Goal: Find specific page/section: Find specific page/section

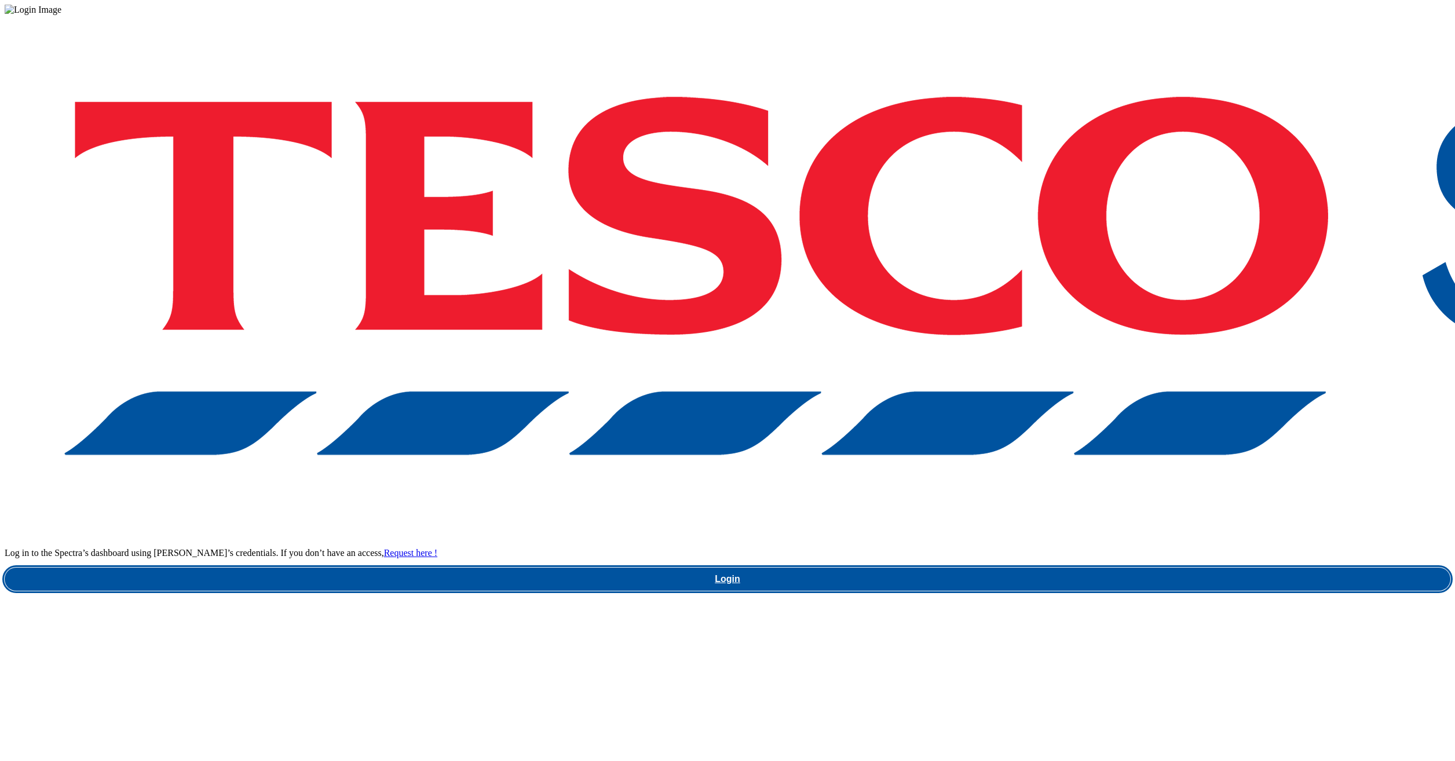
click at [1055, 568] on link "Login" at bounding box center [728, 579] width 1446 height 23
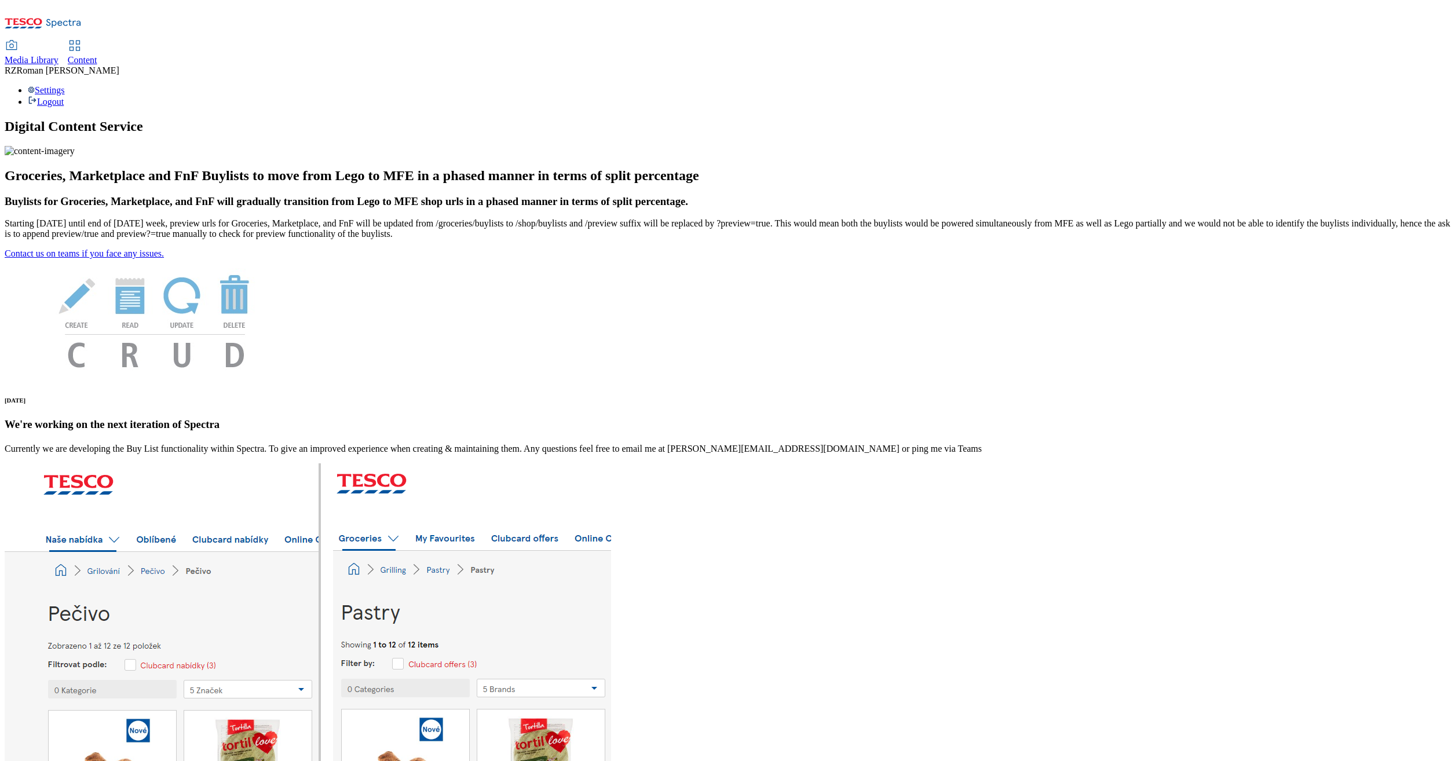
click at [97, 55] on span "Content" at bounding box center [83, 60] width 30 height 10
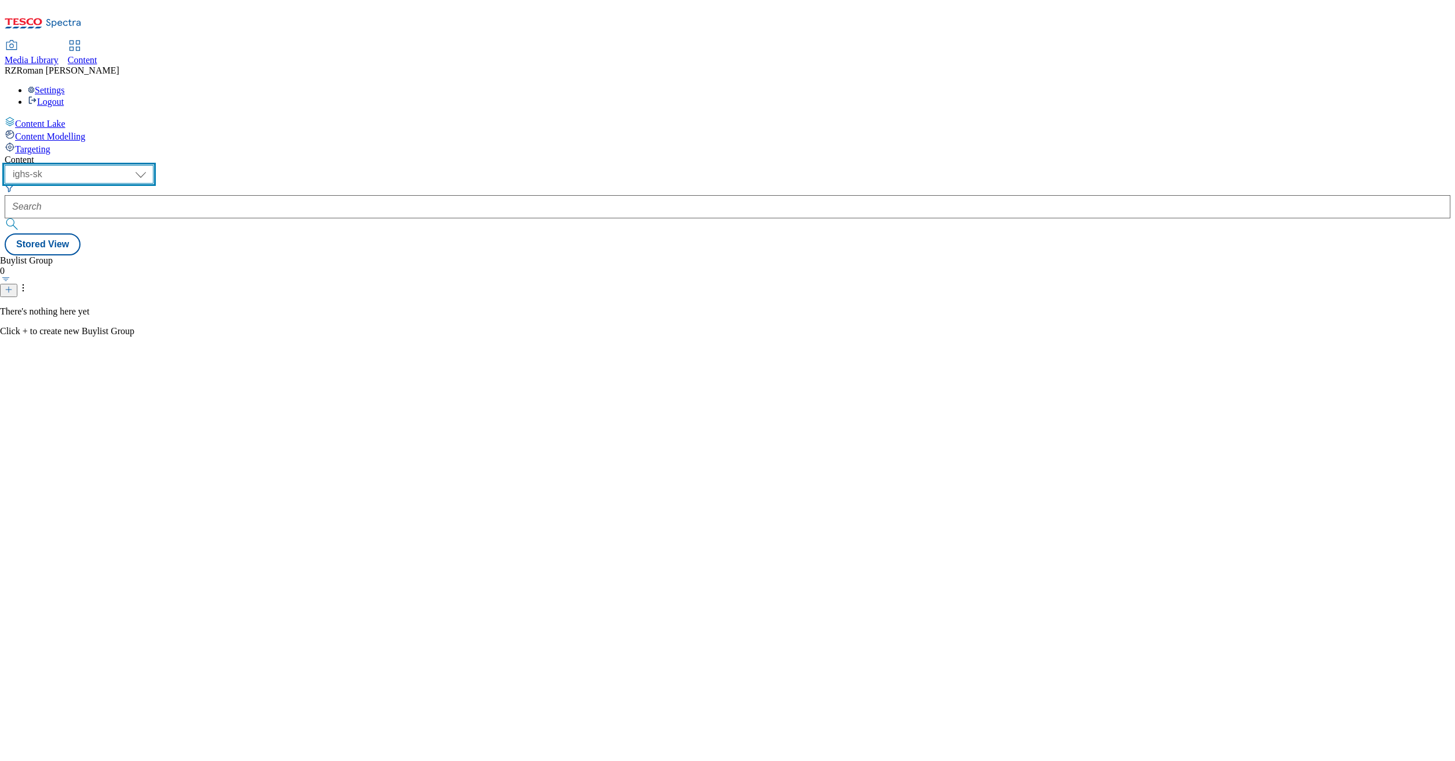
click at [154, 165] on select "ghs-roi ghs-uk ighs-cz ighs-hu ighs-sk" at bounding box center [79, 174] width 149 height 19
click at [151, 165] on select "ghs-roi ghs-uk ighs-cz ighs-hu ighs-sk" at bounding box center [79, 174] width 149 height 19
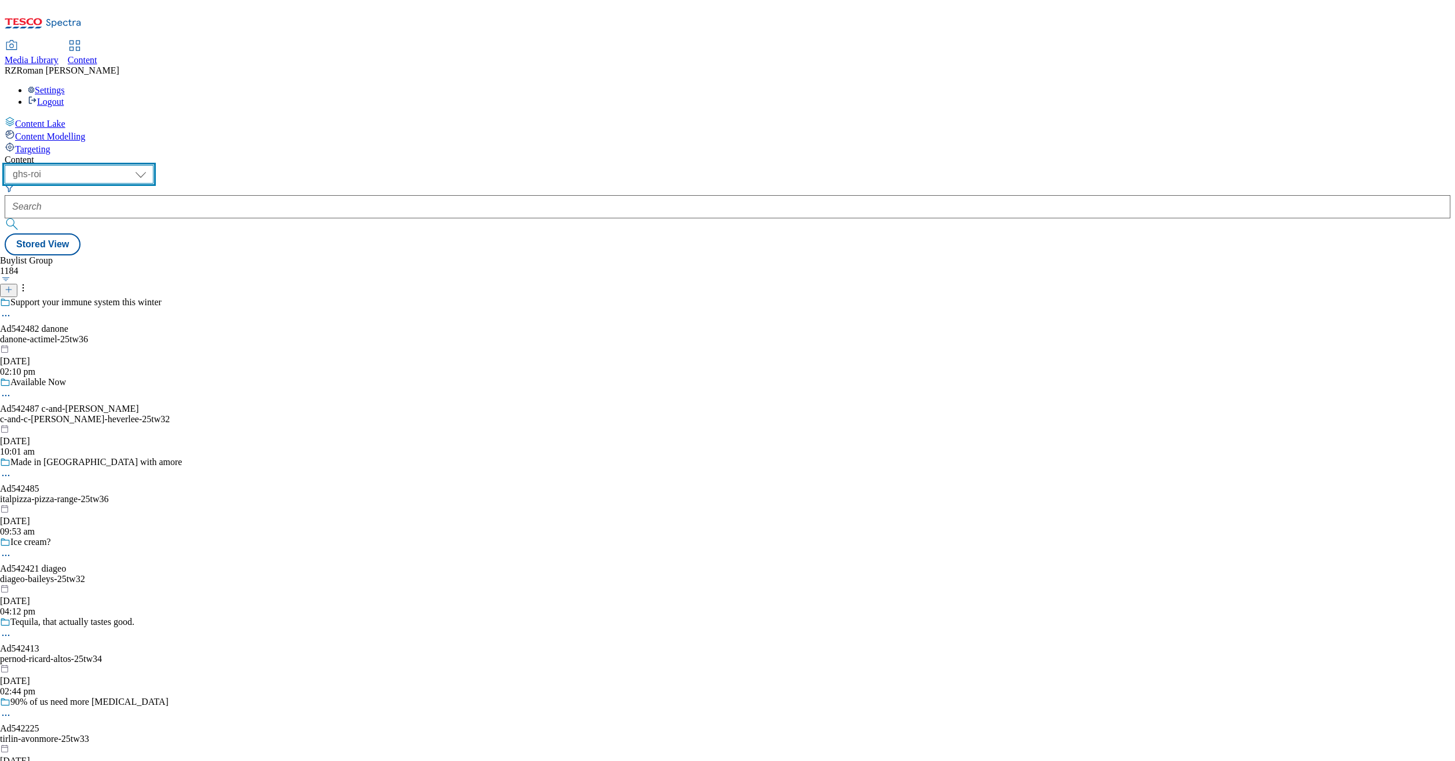
click at [154, 165] on select "ghs-roi ghs-uk ighs-cz ighs-hu ighs-sk" at bounding box center [79, 174] width 149 height 19
click at [151, 165] on select "ghs-roi ghs-uk ighs-cz ighs-hu ighs-sk" at bounding box center [79, 174] width 149 height 19
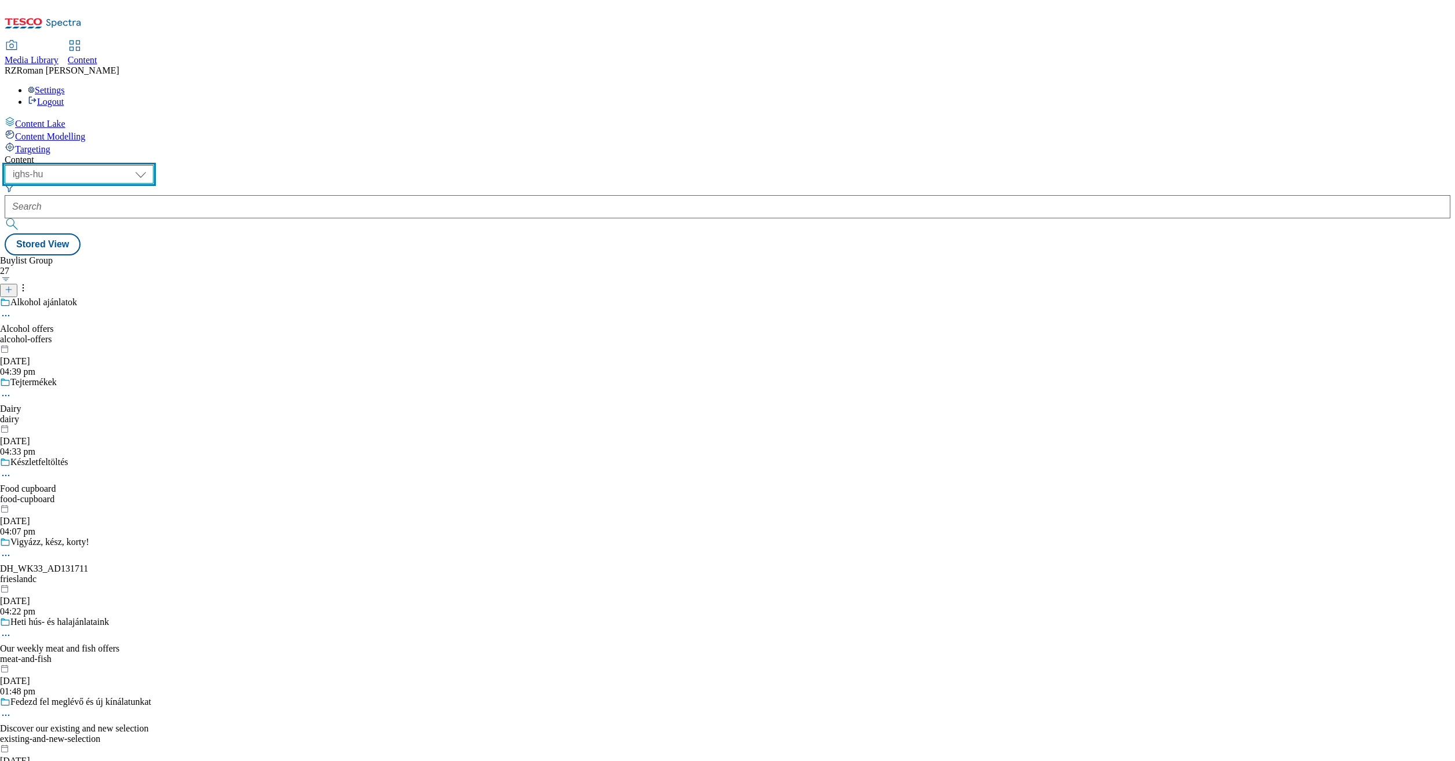
click at [154, 165] on select "ghs-roi ghs-uk ighs-cz ighs-hu ighs-sk" at bounding box center [79, 174] width 149 height 19
select select "ighs-sk"
click at [151, 165] on select "ghs-roi ghs-uk ighs-cz ighs-hu ighs-sk" at bounding box center [79, 174] width 149 height 19
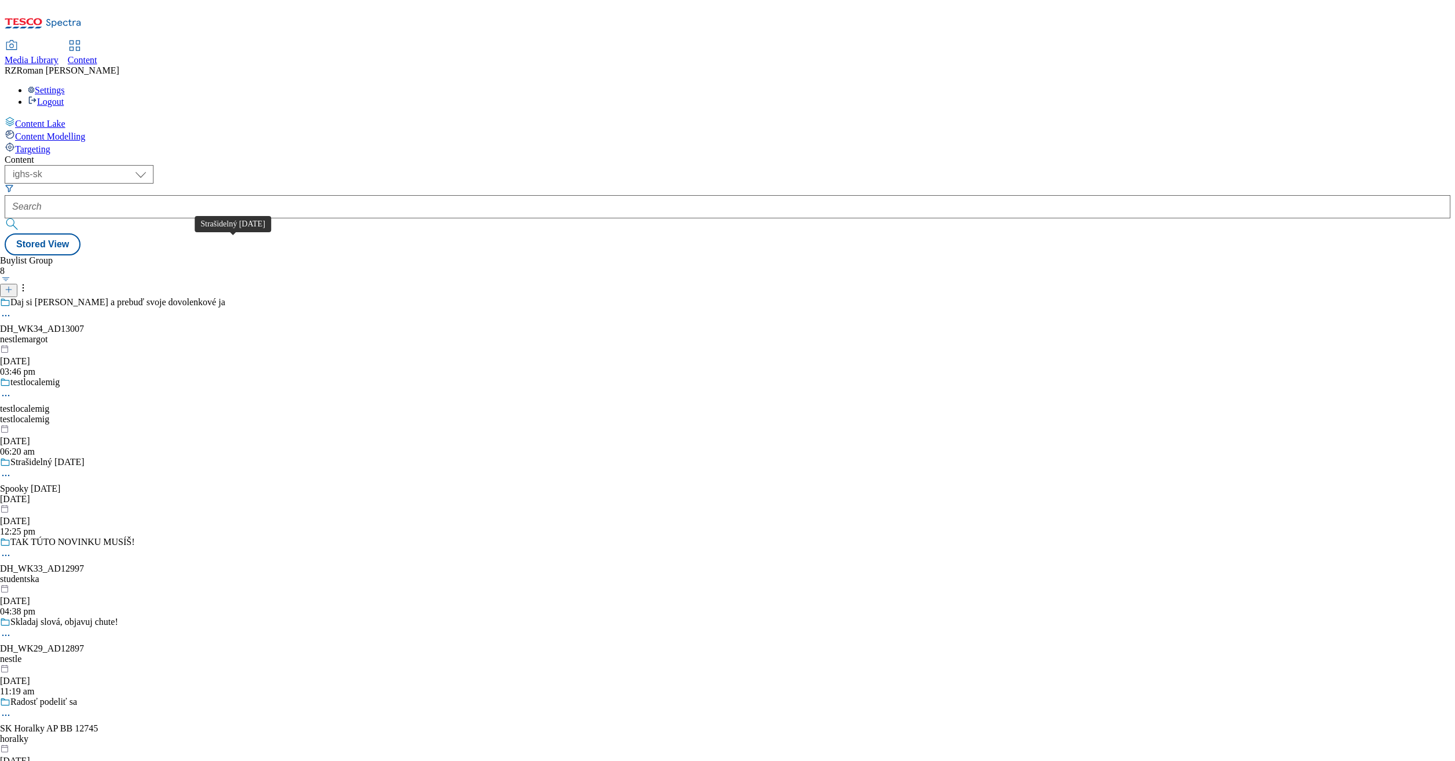
click at [85, 457] on span "Strašidelný Halloween" at bounding box center [47, 463] width 74 height 13
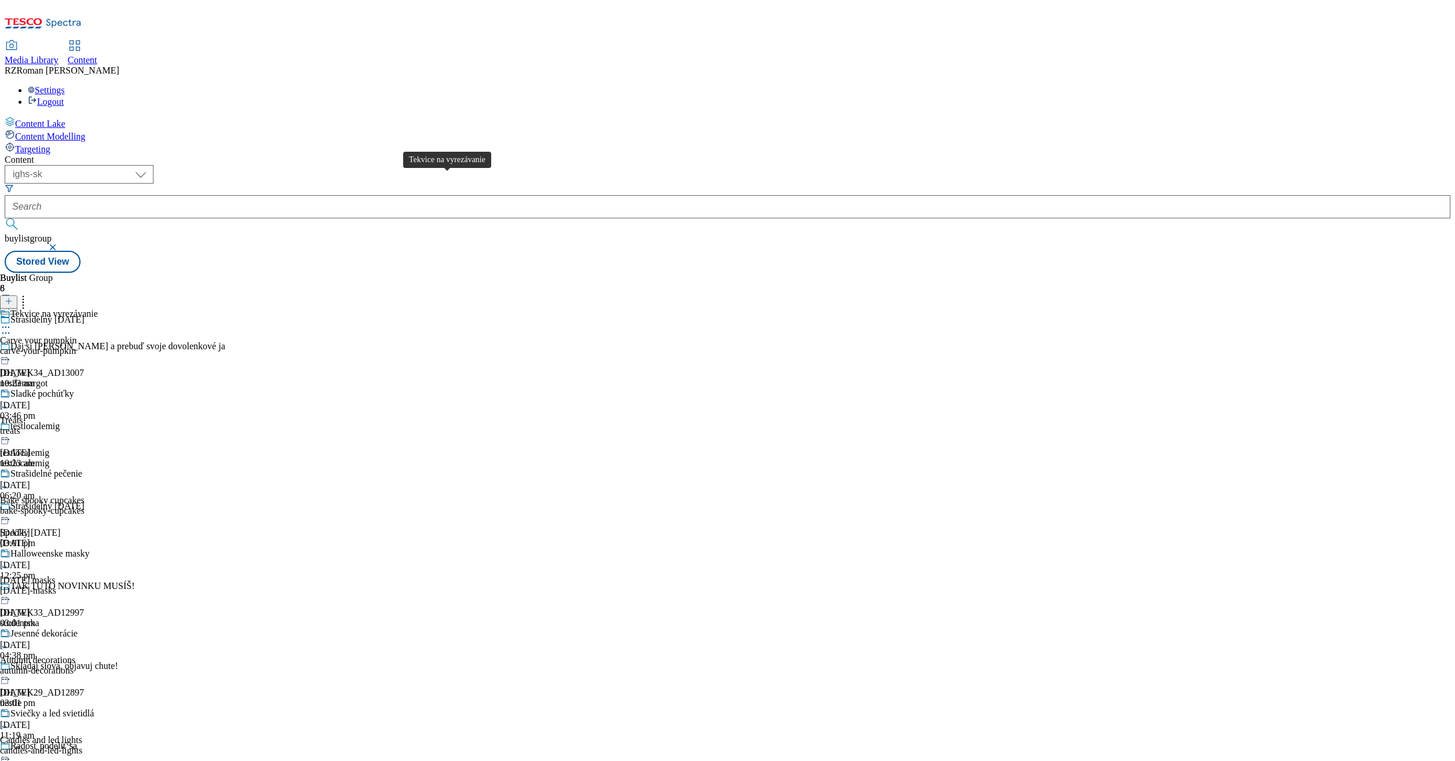
click at [98, 309] on div "Tekvice na vyrezávanie" at bounding box center [53, 314] width 87 height 10
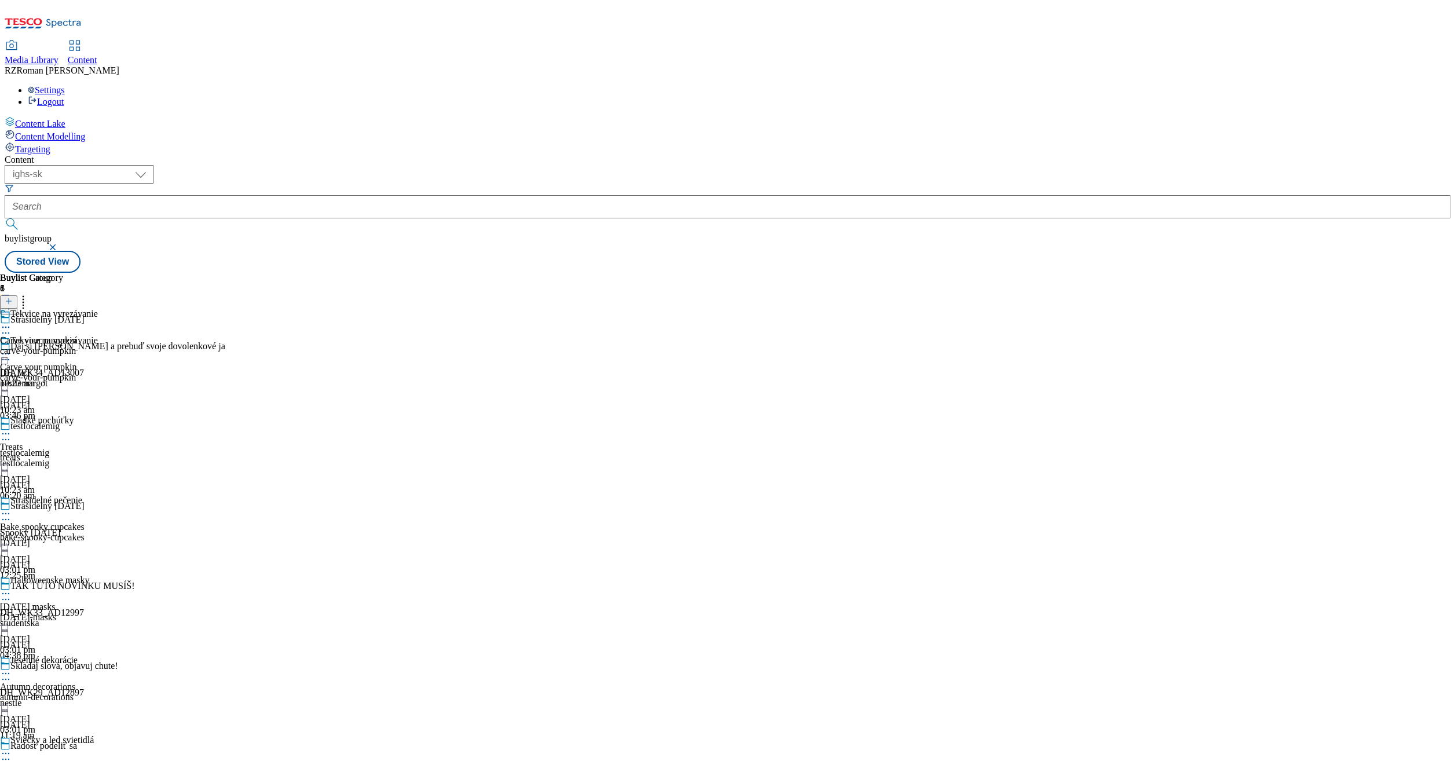
click at [12, 322] on icon at bounding box center [6, 328] width 12 height 12
click at [96, 428] on span "Open Preview Url" at bounding box center [66, 432] width 60 height 9
click at [74, 415] on div "Sladké pochúťky" at bounding box center [41, 420] width 63 height 10
click at [23, 335] on div "Treats" at bounding box center [11, 340] width 23 height 10
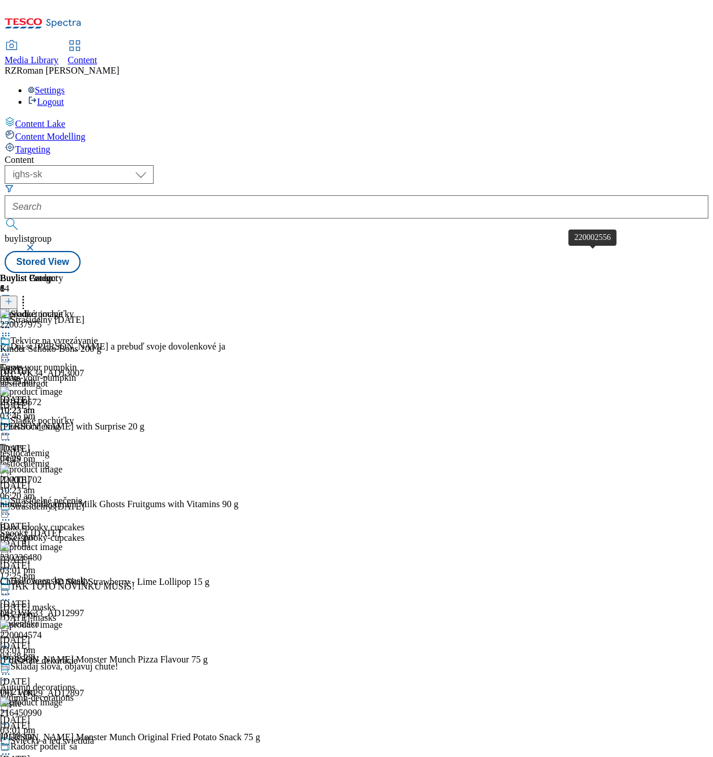
scroll to position [637, 0]
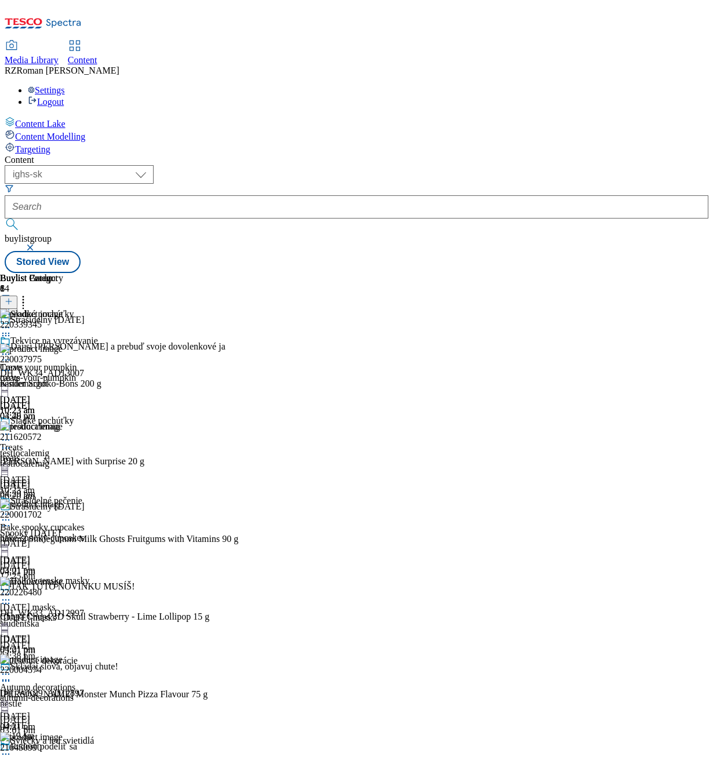
drag, startPoint x: 596, startPoint y: 372, endPoint x: 547, endPoint y: 374, distance: 48.1
drag, startPoint x: 568, startPoint y: 377, endPoint x: 582, endPoint y: 375, distance: 14.7
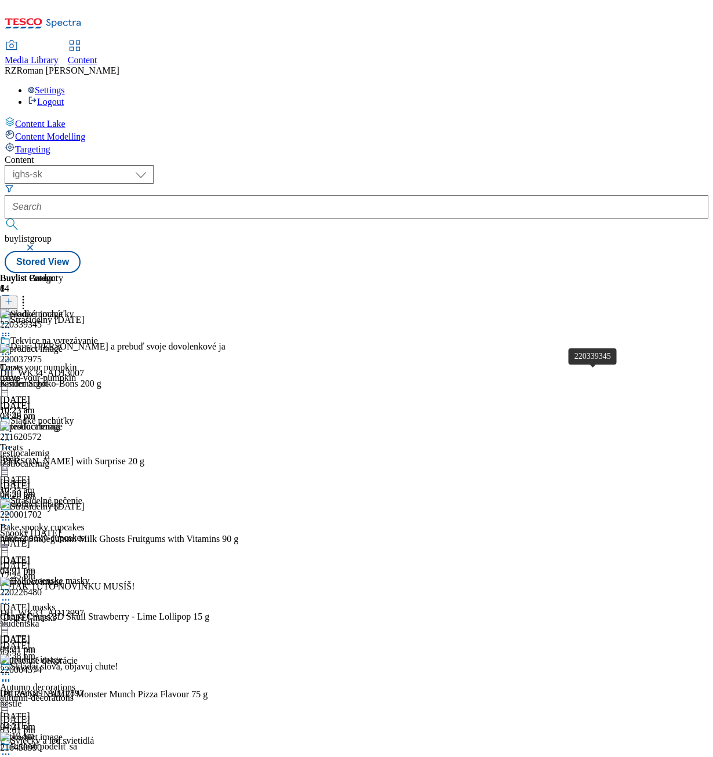
drag, startPoint x: 594, startPoint y: 370, endPoint x: 592, endPoint y: 377, distance: 7.9
copy div "220339345"
click at [63, 335] on div at bounding box center [31, 348] width 63 height 27
click at [98, 372] on div "carve-your-pumpkin" at bounding box center [49, 377] width 98 height 10
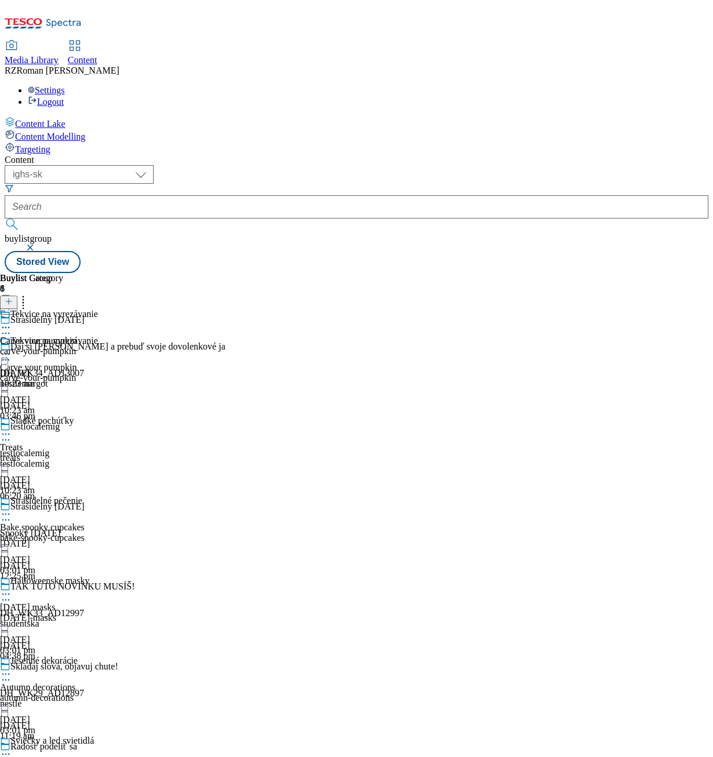
click at [98, 452] on div "treats" at bounding box center [49, 457] width 98 height 10
click at [10, 309] on span at bounding box center [10, 315] width 0 height 13
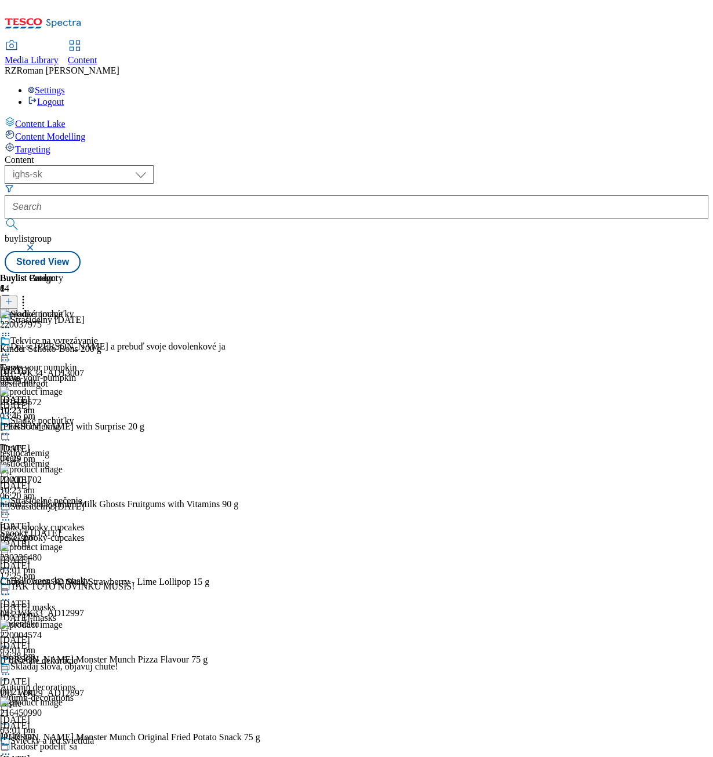
drag, startPoint x: 597, startPoint y: 298, endPoint x: 601, endPoint y: 273, distance: 25.3
drag, startPoint x: 601, startPoint y: 273, endPoint x: 666, endPoint y: 133, distance: 153.7
click at [260, 273] on header "Buylist Product 14" at bounding box center [130, 291] width 260 height 36
click at [29, 294] on icon at bounding box center [23, 300] width 12 height 12
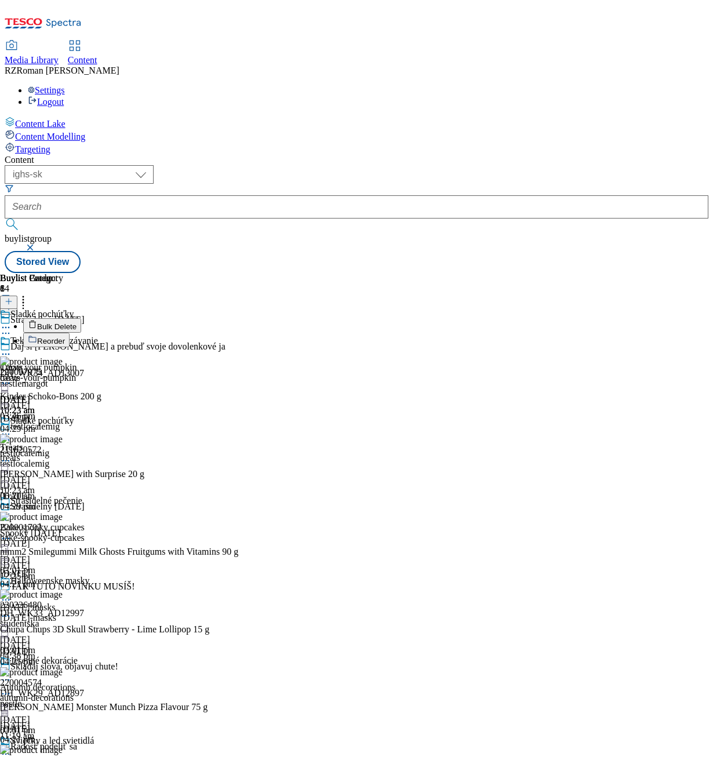
click at [70, 333] on button "Reorder" at bounding box center [46, 340] width 46 height 14
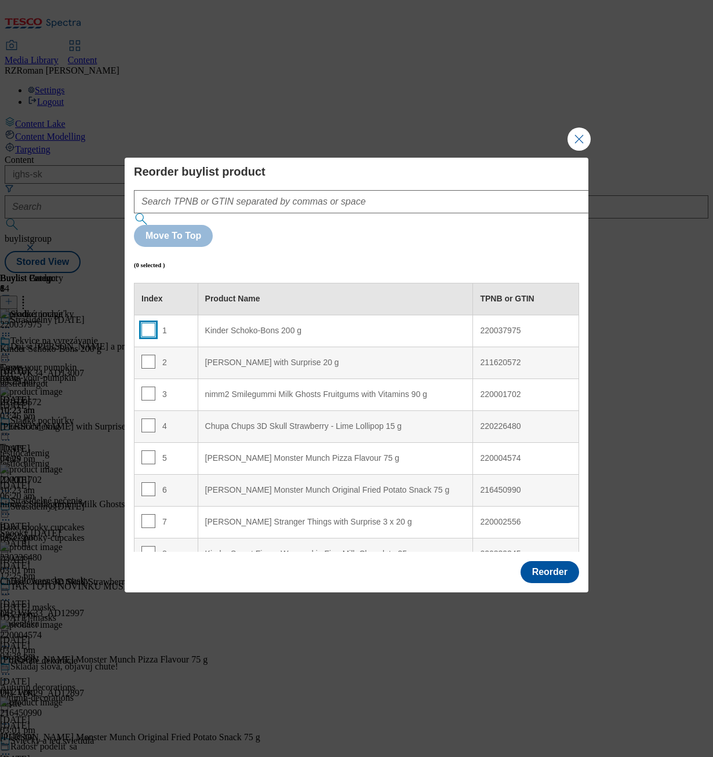
click at [149, 323] on input "Modal" at bounding box center [148, 330] width 14 height 14
checkbox input "false"
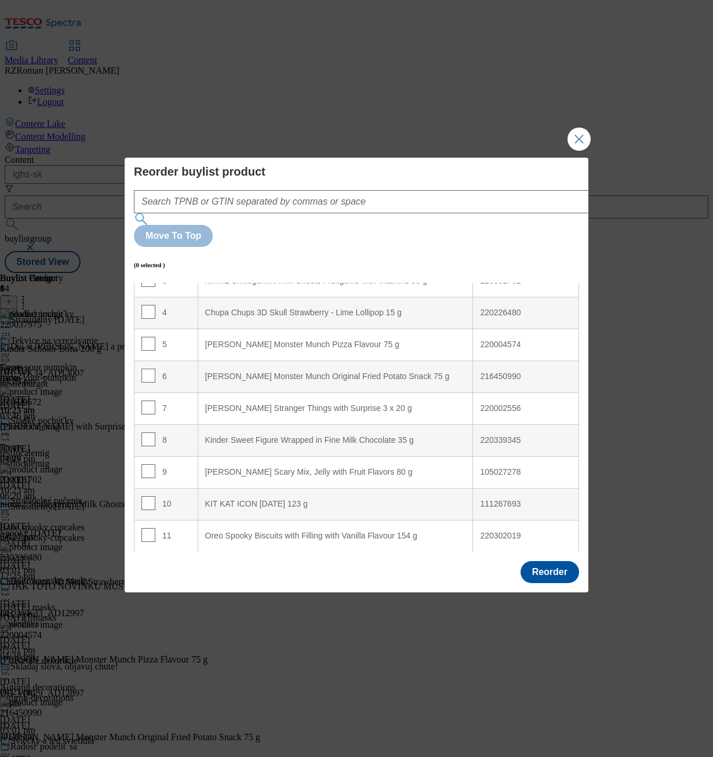
scroll to position [210, 0]
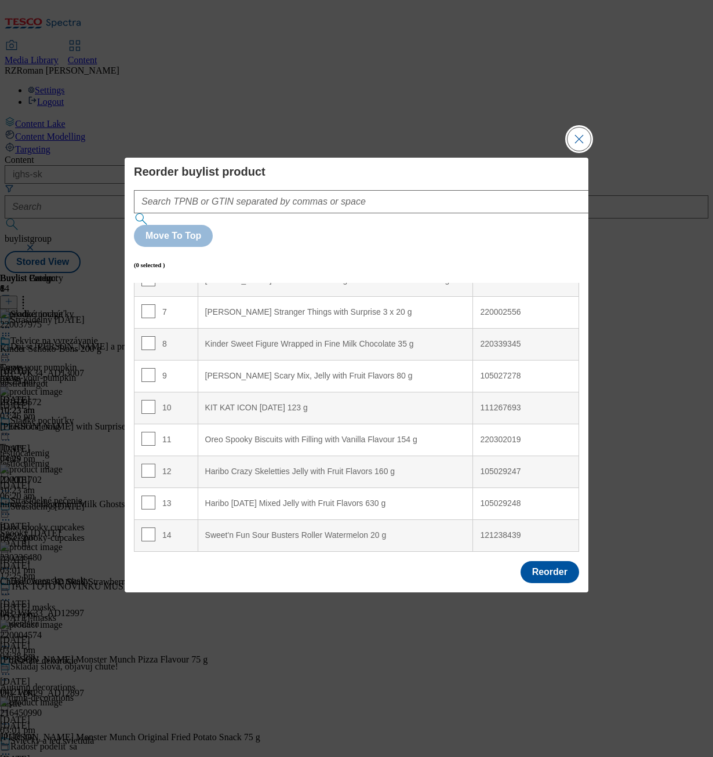
click at [576, 151] on button "Close Modal" at bounding box center [578, 138] width 23 height 23
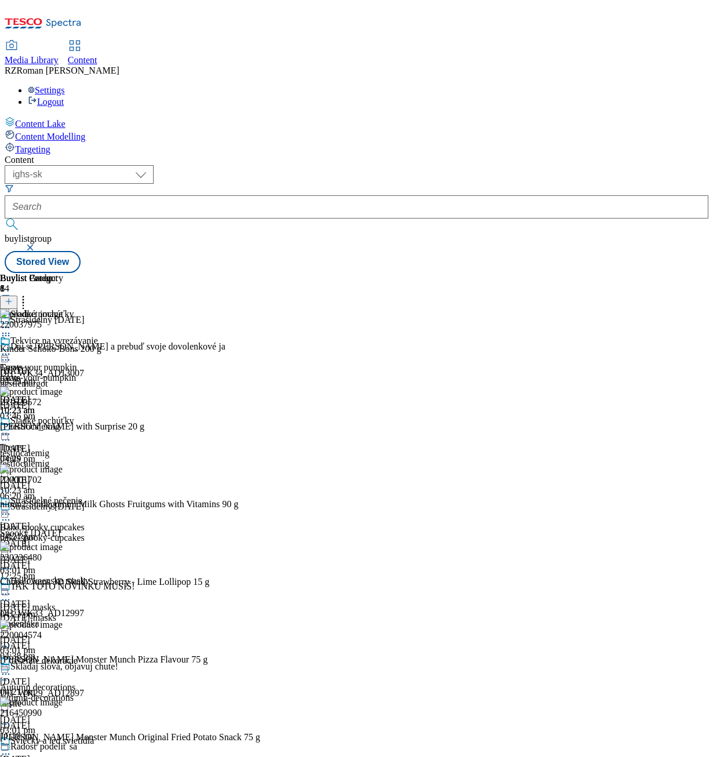
scroll to position [0, 129]
click at [98, 372] on div "carve-your-pumpkin" at bounding box center [49, 377] width 98 height 10
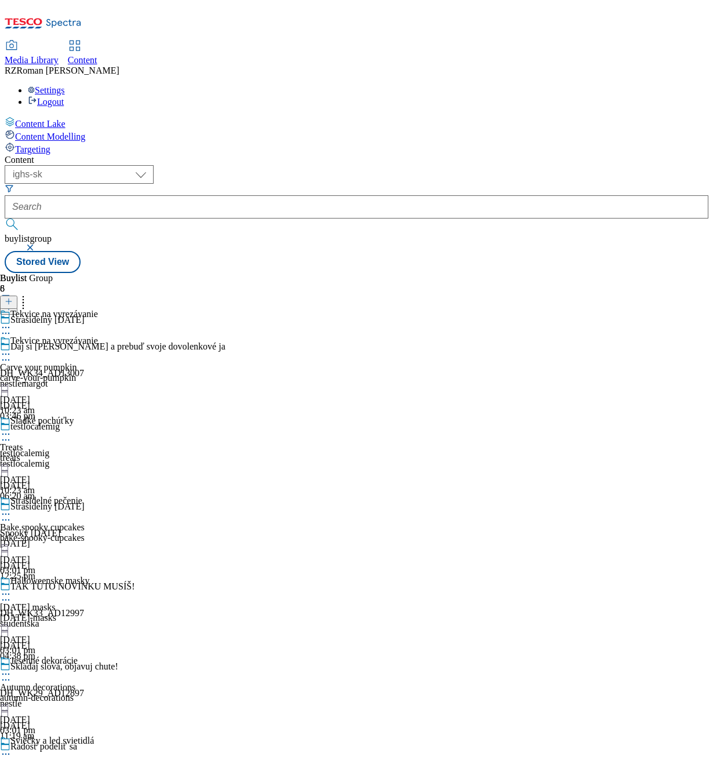
click at [98, 335] on div "Tekvice na vyrezávanie Carve your pumpkin carve-your-pumpkin 1 Oct 2025 10:23 am" at bounding box center [49, 375] width 98 height 80
click at [76, 335] on span "Carve your pumpkin" at bounding box center [38, 340] width 76 height 10
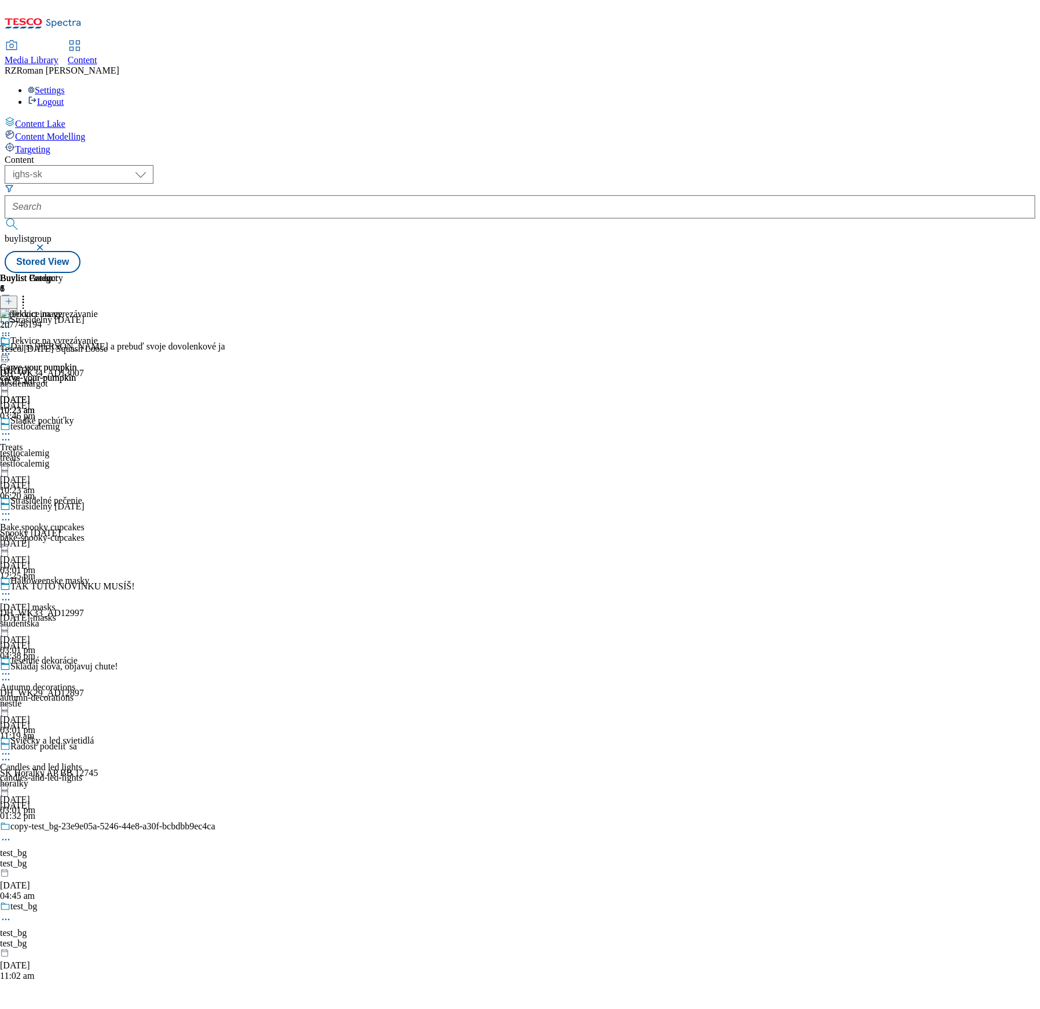
drag, startPoint x: 767, startPoint y: 1, endPoint x: 663, endPoint y: 774, distance: 780.4
click at [663, 273] on div "Content ( optional ) ghs-roi ghs-uk ighs-cz ighs-hu ighs-sk ighs-sk buylistgrou…" at bounding box center [520, 214] width 1031 height 118
click at [74, 415] on div "Sladké pochúťky" at bounding box center [41, 420] width 63 height 10
click at [63, 309] on div "Treats treats 1 Oct 2025 10:23 am" at bounding box center [31, 349] width 63 height 80
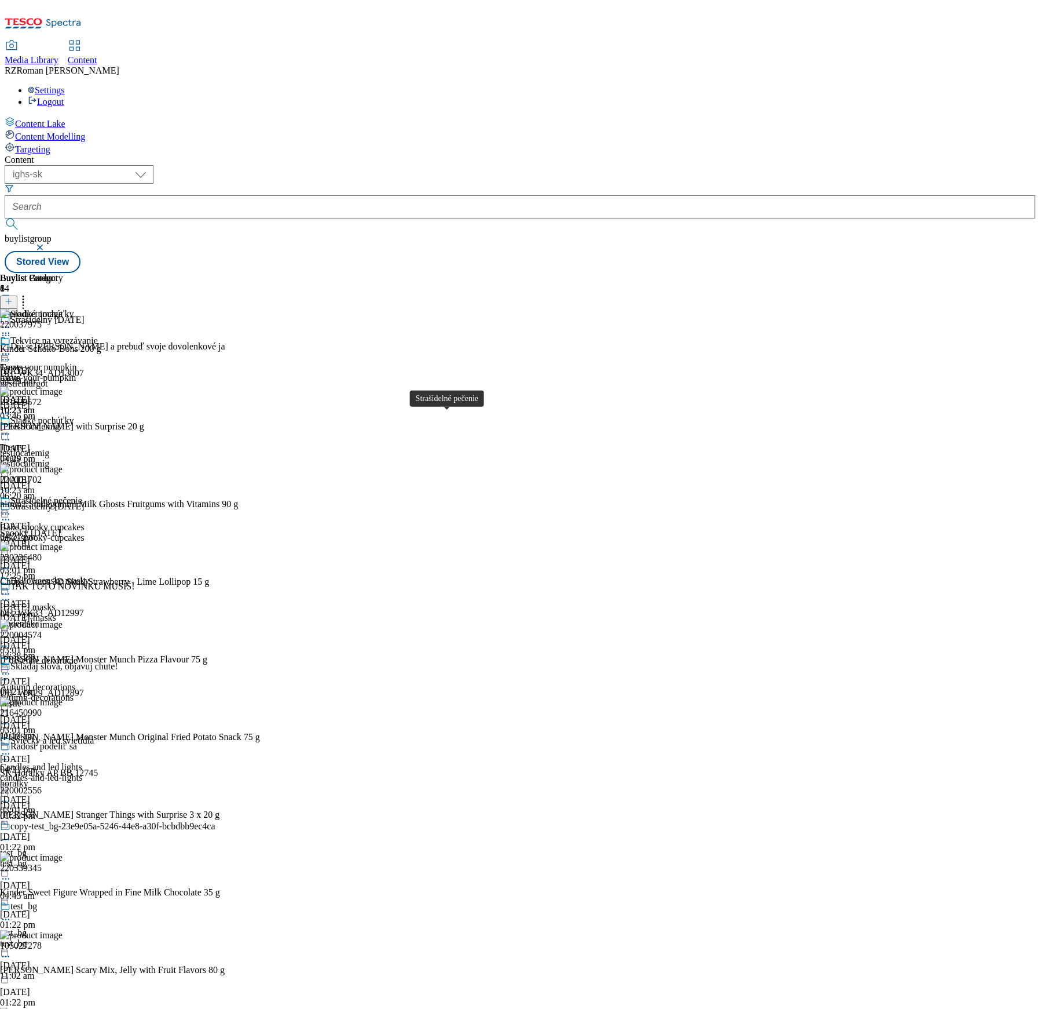
click at [82, 495] on div "Strašidelné pečenie" at bounding box center [46, 500] width 72 height 10
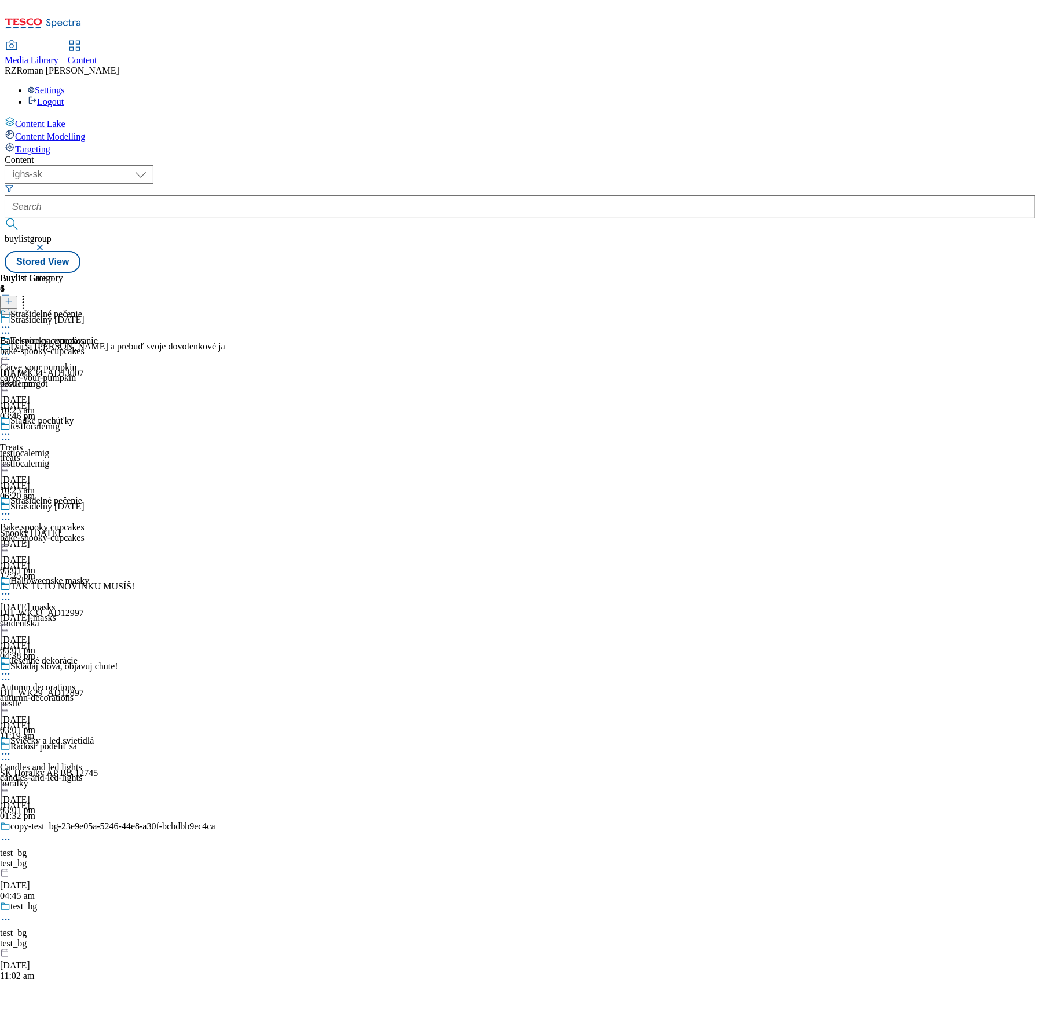
click at [85, 346] on div "bake-spooky-cupcakes" at bounding box center [42, 351] width 85 height 10
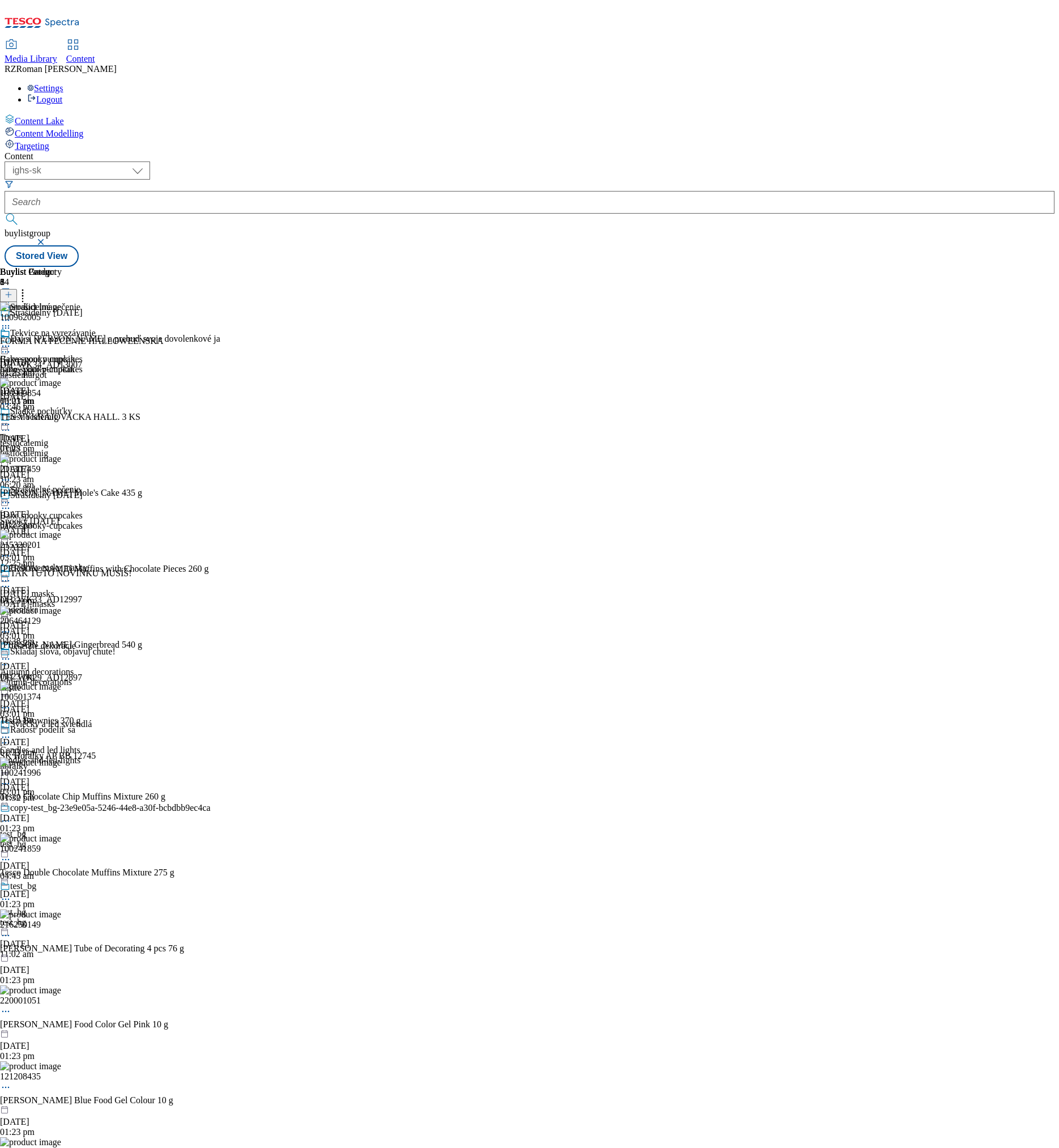
scroll to position [913, 0]
click at [973, 267] on div "Buylist Product 34 100962005 FORMA NA PECENIE HALLOWEENSKA 15 Sept 2025 01:23 p…" at bounding box center [530, 267] width 1050 height 0
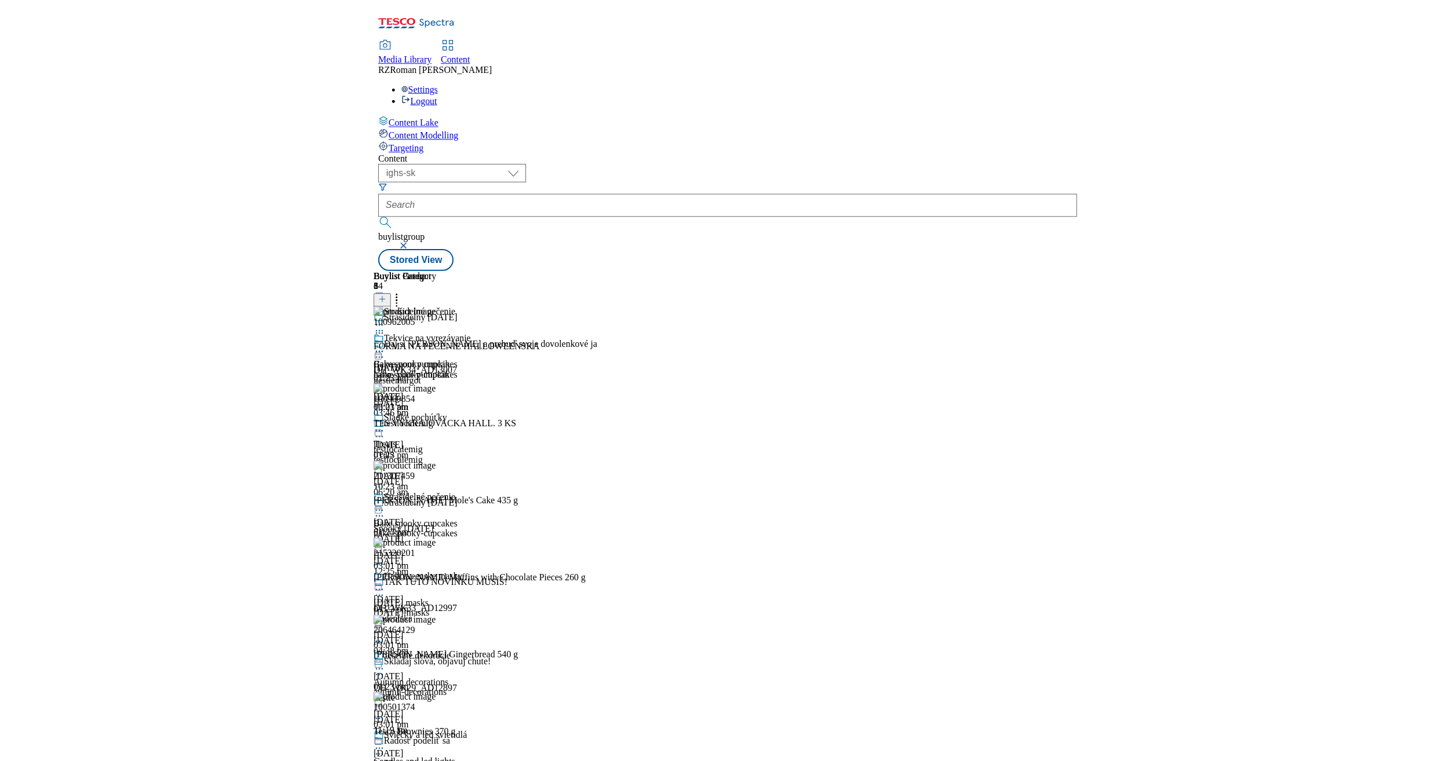
scroll to position [1028, 0]
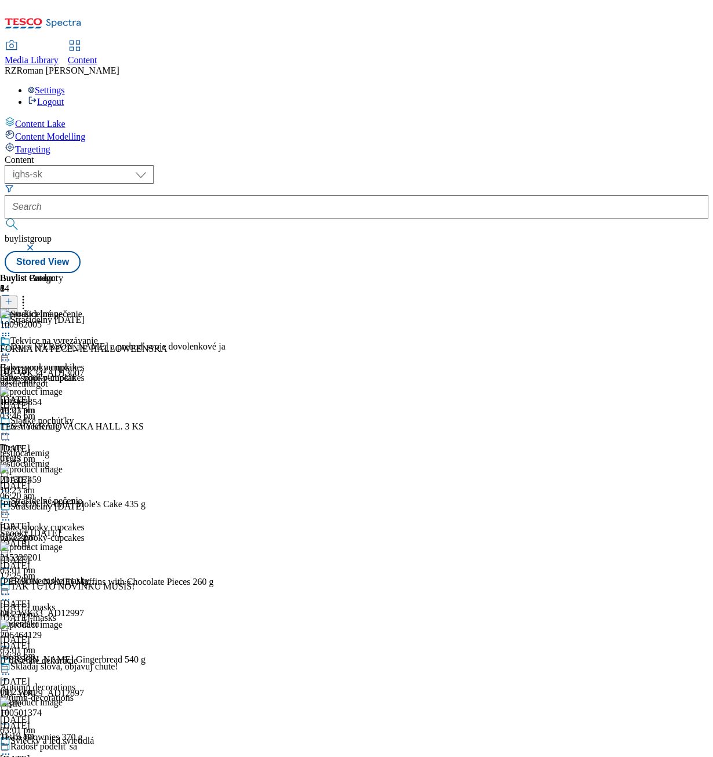
click at [636, 273] on div "Content ( optional ) ghs-roi ghs-uk ighs-cz ighs-hu ighs-sk ighs-sk buylistgrou…" at bounding box center [356, 214] width 703 height 118
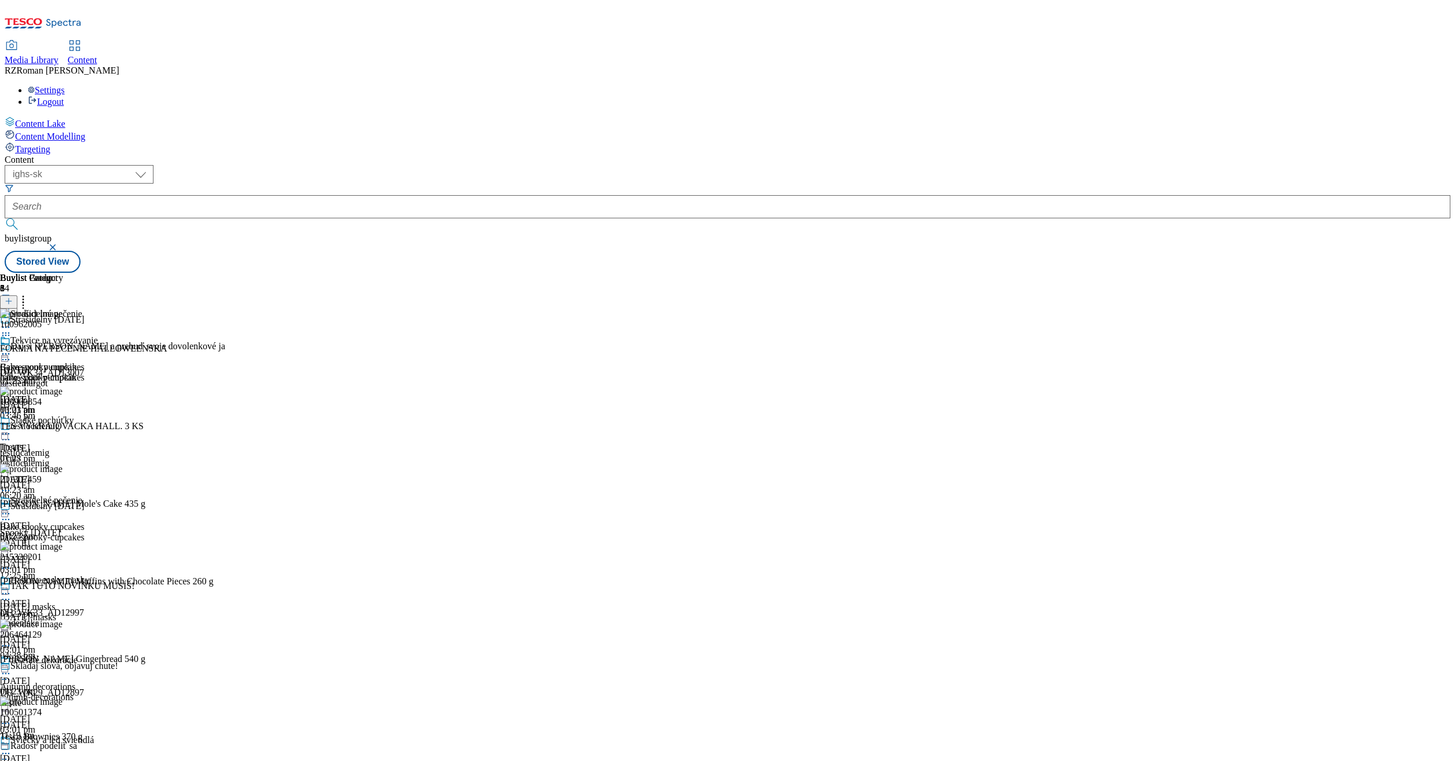
scroll to position [1375, 0]
